Goal: Check status: Check status

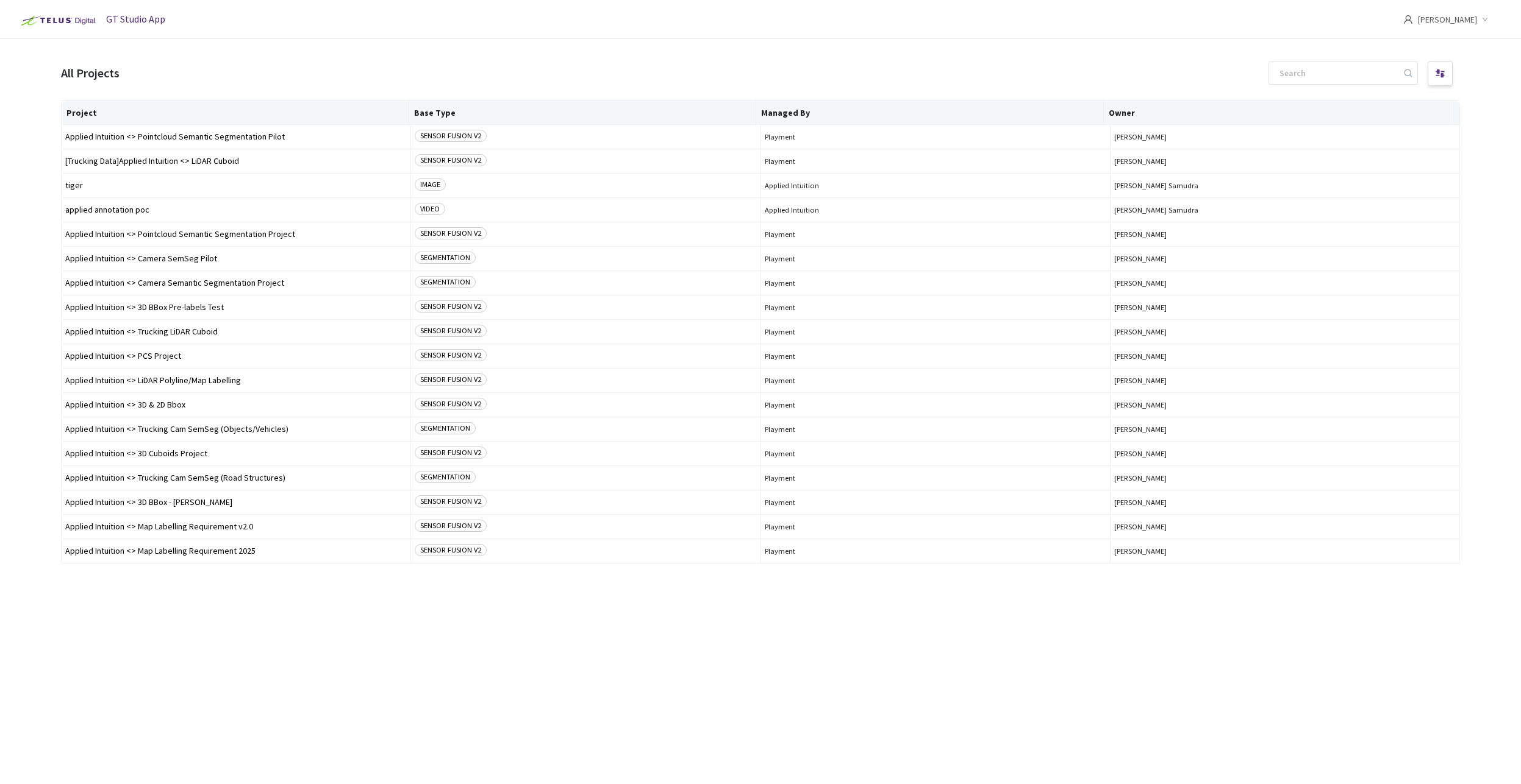
click at [632, 698] on div "Project Base Type Managed By Owner Applied Intuition <> Pointcloud Semantic Seg…" at bounding box center [760, 431] width 1399 height 663
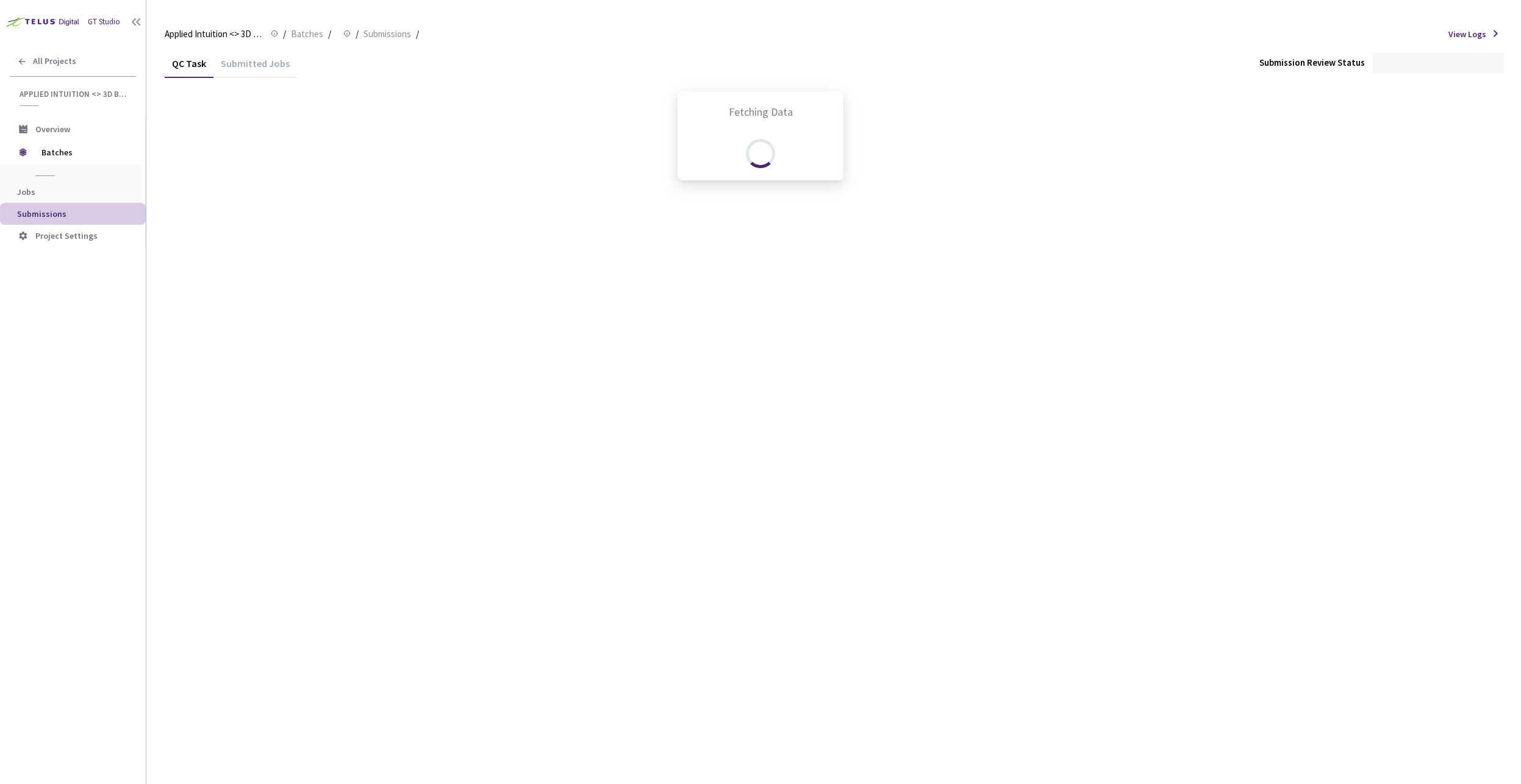
click at [584, 333] on div "Fetching Data" at bounding box center [760, 392] width 1521 height 784
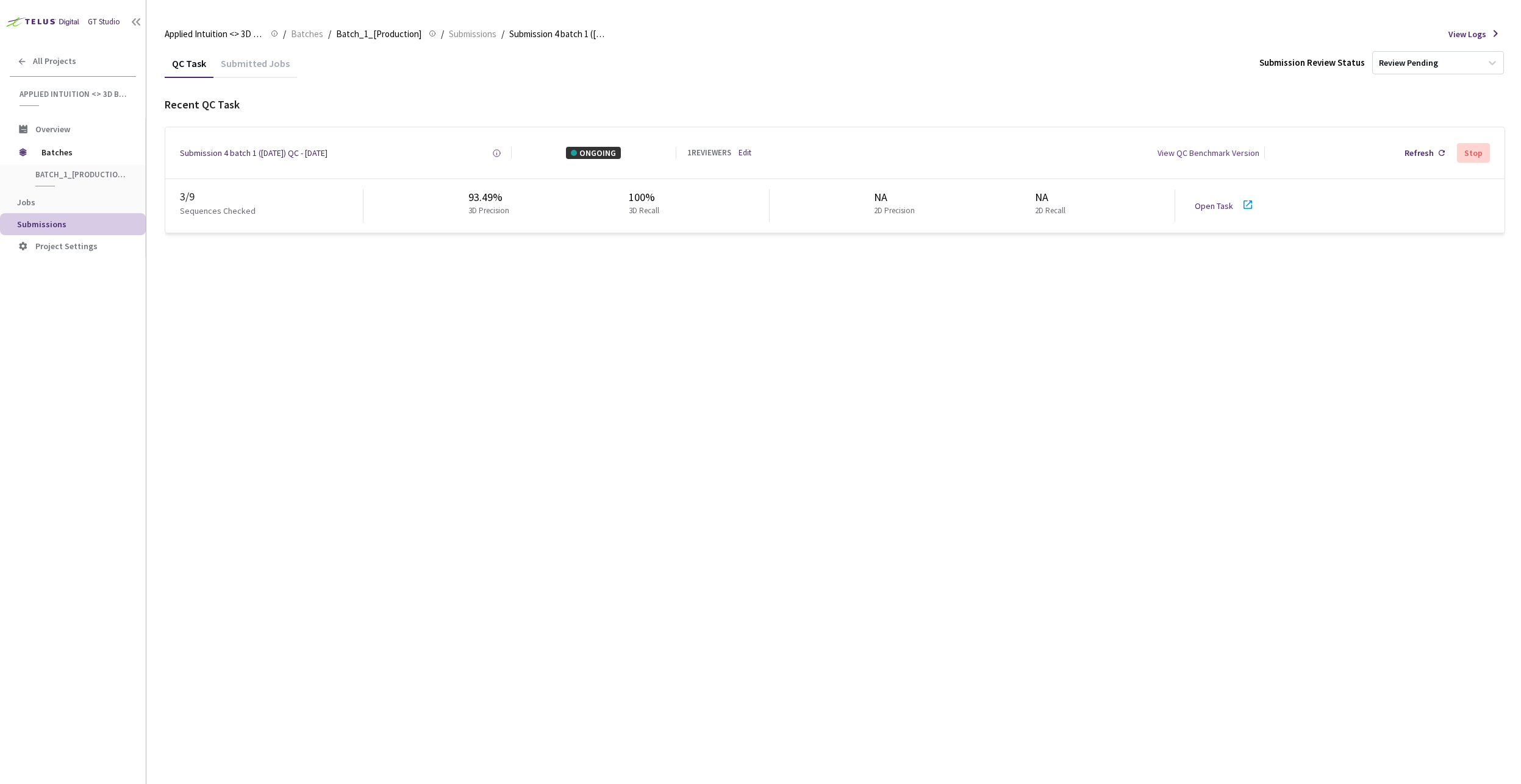
click at [293, 288] on div "QC Task Submitted Jobs Submission Review Status Review Pending Recent QC Task S…" at bounding box center [835, 416] width 1340 height 735
click at [1246, 207] on icon at bounding box center [1247, 205] width 14 height 14
